Goal: Information Seeking & Learning: Learn about a topic

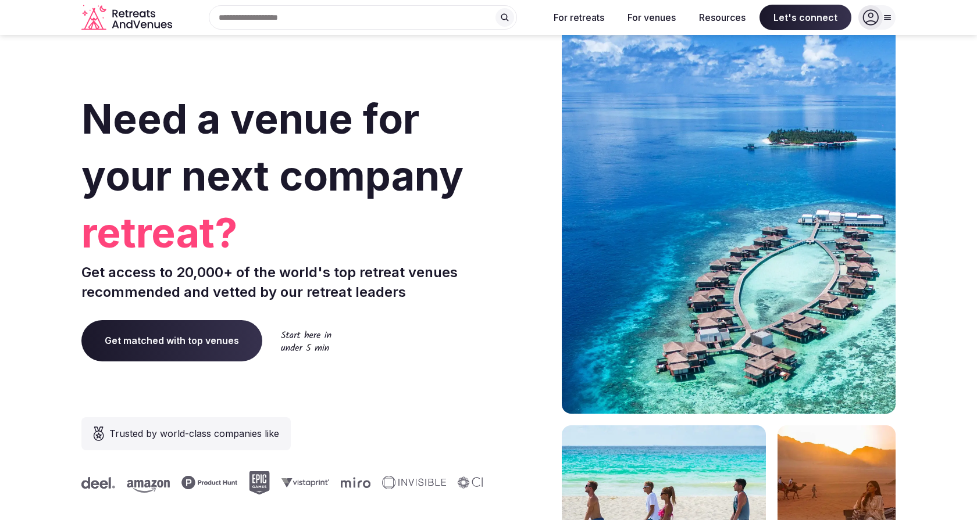
click at [885, 16] on icon at bounding box center [887, 18] width 6 height 4
click at [280, 84] on div "Need a venue for your next company offsite? Get access to 20,000+ of the world'…" at bounding box center [282, 348] width 402 height 701
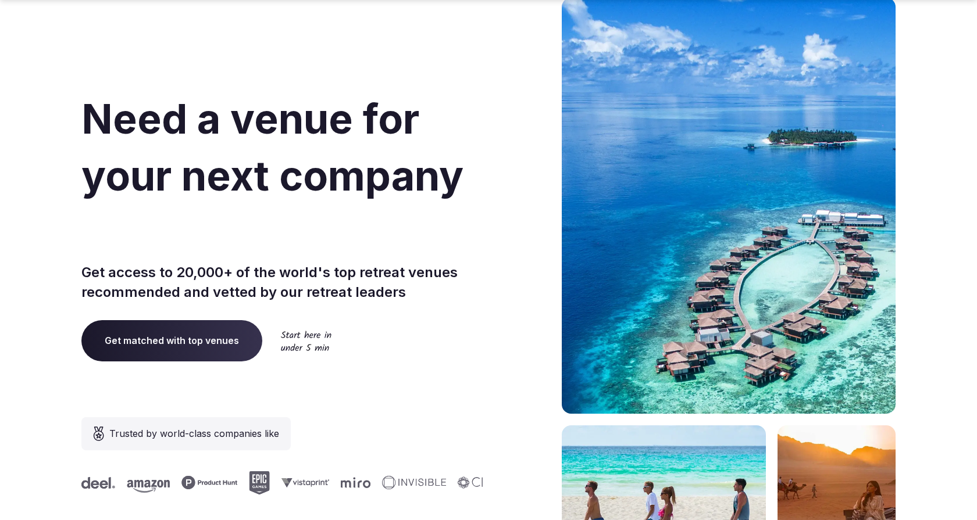
scroll to position [113, 0]
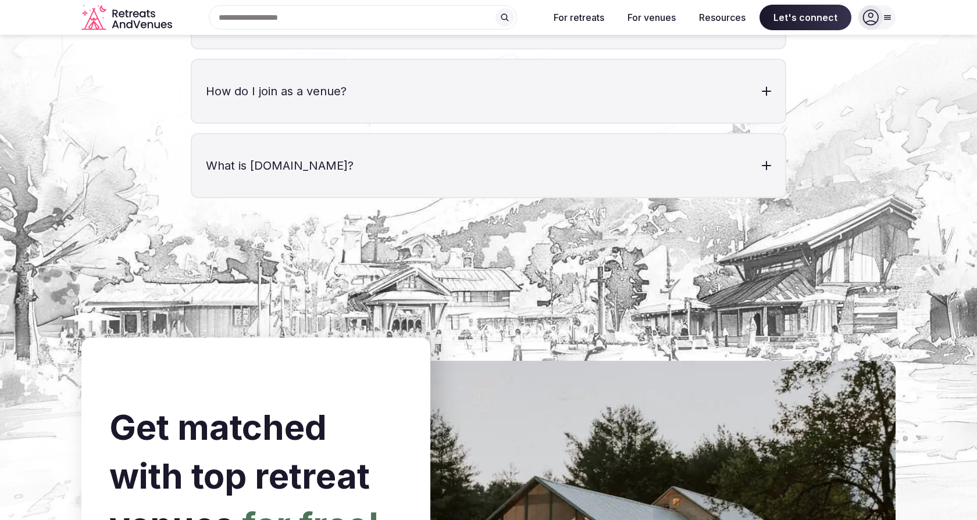
scroll to position [4174, 0]
click at [764, 162] on div at bounding box center [766, 166] width 9 height 9
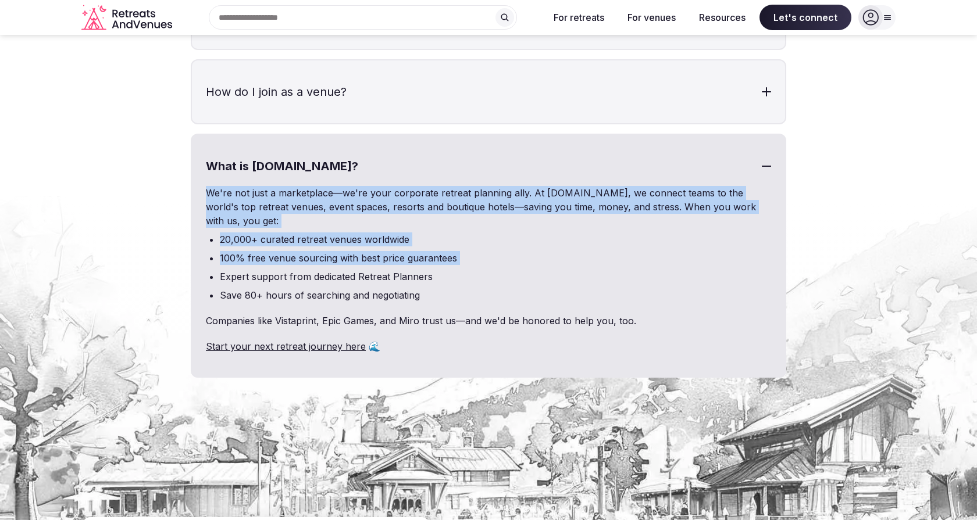
drag, startPoint x: 200, startPoint y: 162, endPoint x: 289, endPoint y: 241, distance: 119.4
click at [289, 241] on div "What is RetreatsAndVenues.com? We're not just a marketplace—we're your corporat…" at bounding box center [488, 256] width 595 height 244
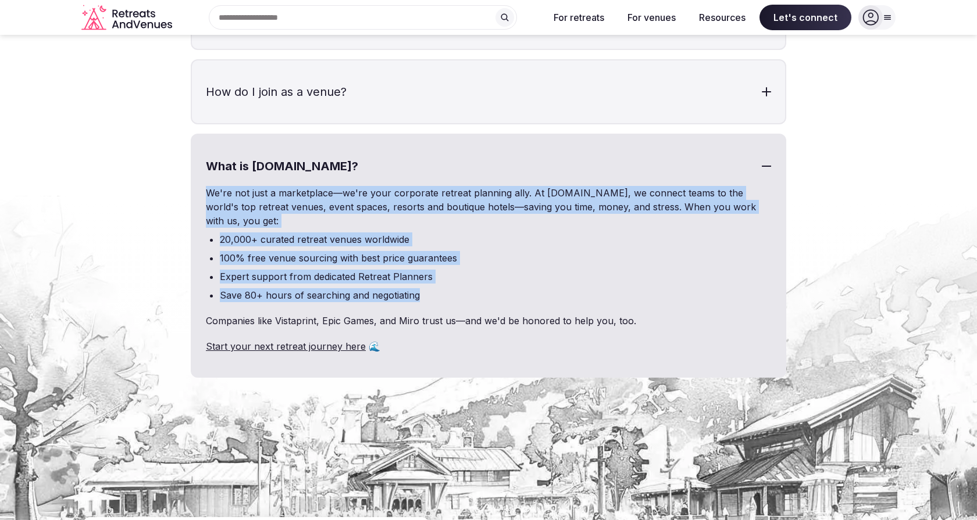
drag, startPoint x: 204, startPoint y: 159, endPoint x: 426, endPoint y: 272, distance: 249.4
click at [426, 272] on div "What is RetreatsAndVenues.com? We're not just a marketplace—we're your corporat…" at bounding box center [488, 256] width 595 height 244
copy div "We're not just a marketplace—we're your corporate retreat planning ally. At Ret…"
